Goal: Navigation & Orientation: Find specific page/section

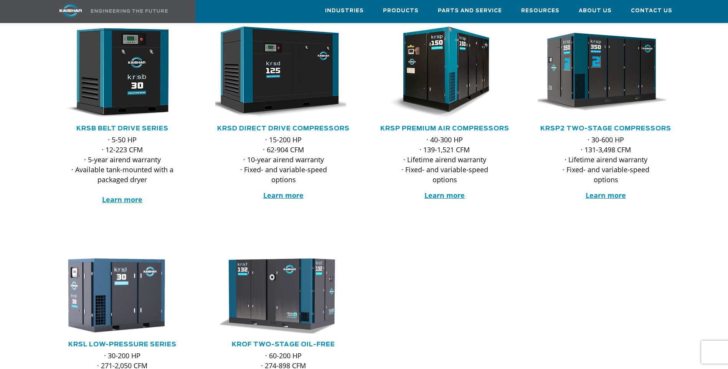
scroll to position [154, 0]
click at [119, 195] on strong "Learn more" at bounding box center [122, 199] width 40 height 9
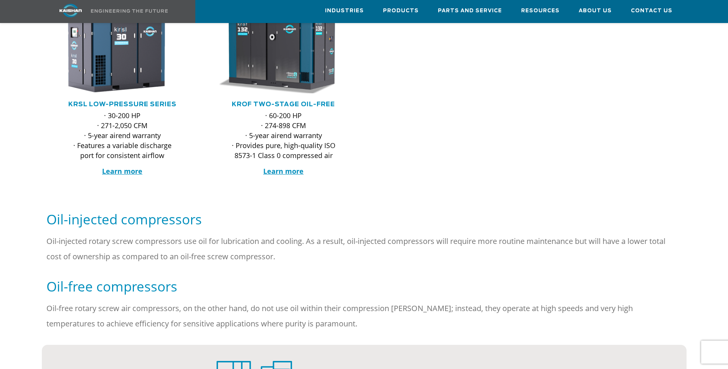
scroll to position [269, 0]
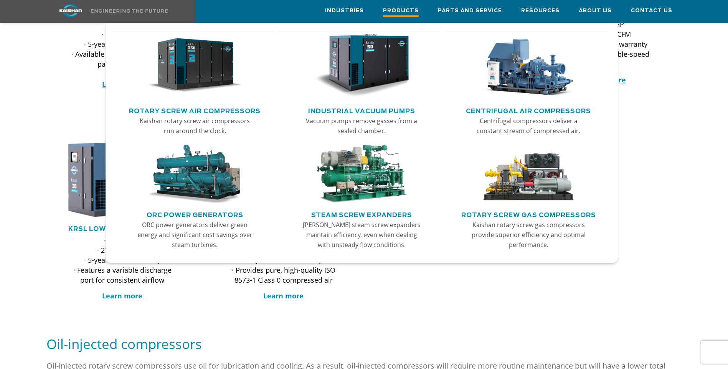
click at [410, 12] on span "Products" at bounding box center [401, 12] width 36 height 10
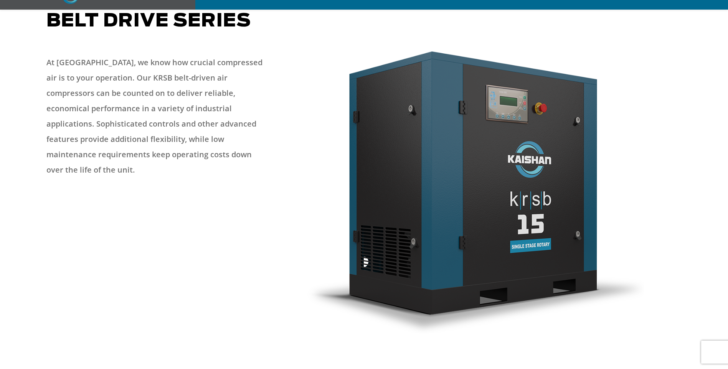
scroll to position [192, 0]
